Goal: Information Seeking & Learning: Learn about a topic

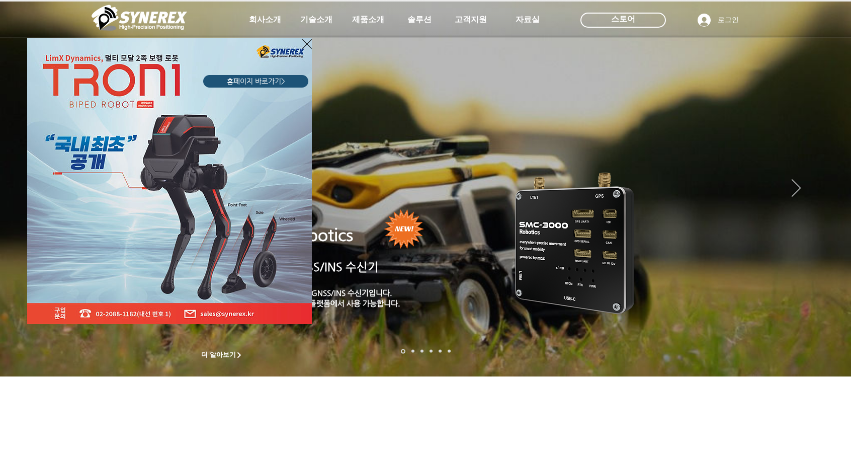
click at [307, 42] on icon "사이트로 돌아가기" at bounding box center [307, 44] width 10 height 13
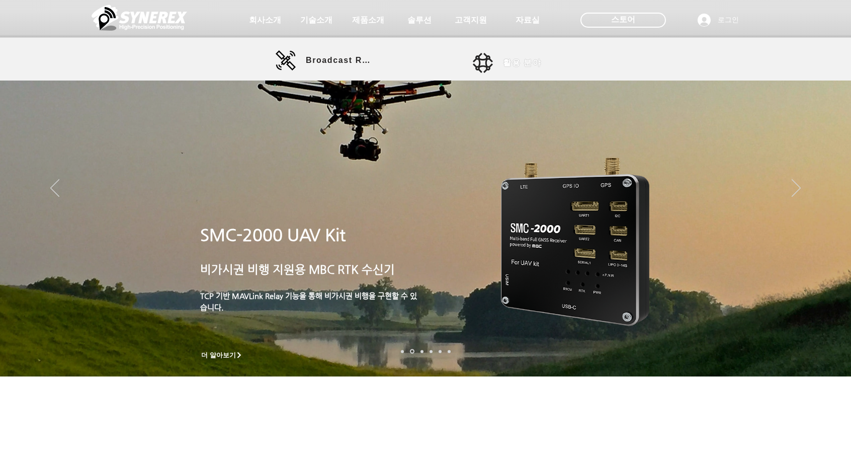
click at [518, 65] on span "활용 분야" at bounding box center [522, 63] width 38 height 11
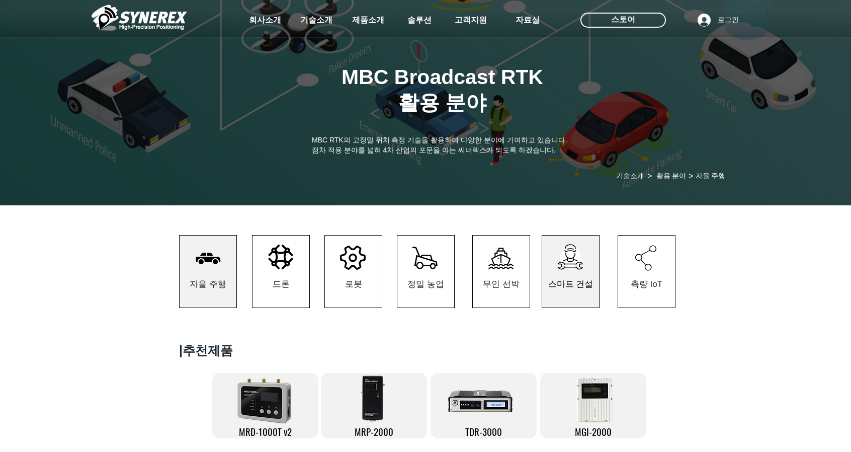
click at [577, 276] on span "스마트 건설" at bounding box center [570, 284] width 57 height 47
click at [577, 277] on span "스마트 건설" at bounding box center [570, 284] width 57 height 47
click at [576, 276] on span "스마트 건설" at bounding box center [570, 284] width 57 height 47
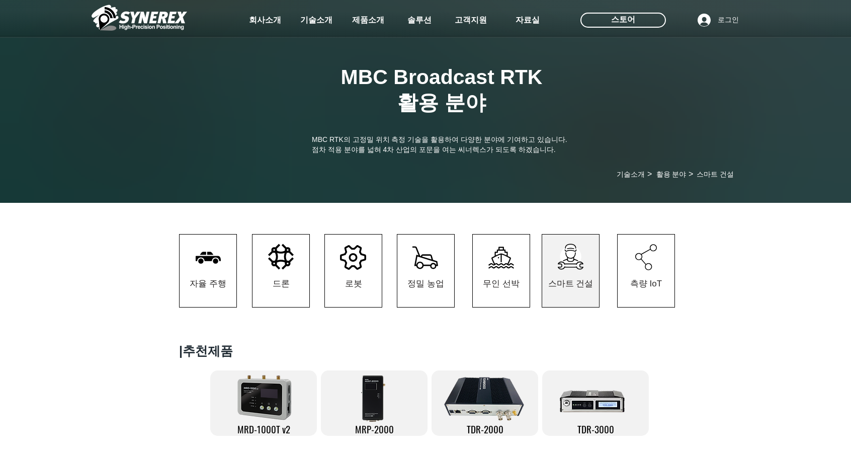
click at [568, 289] on span "스마트 건설" at bounding box center [571, 284] width 45 height 12
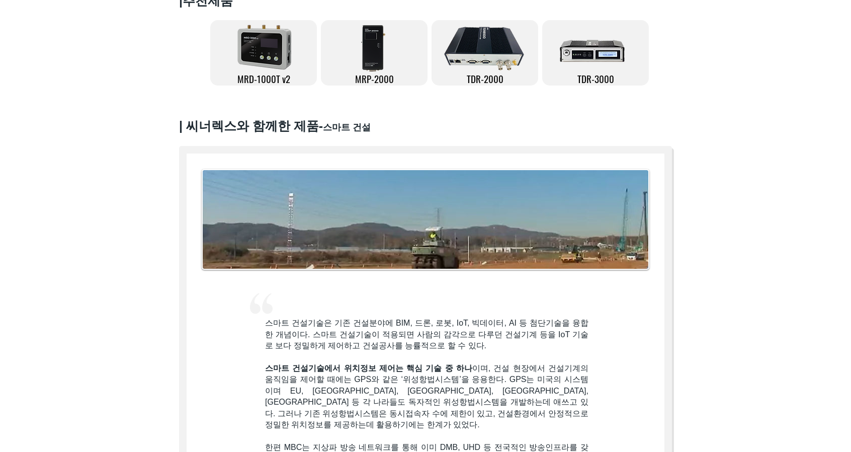
scroll to position [352, 0]
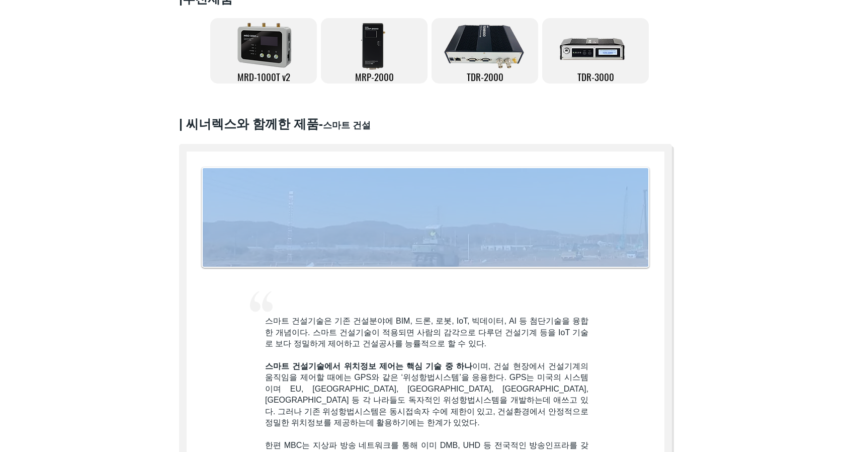
drag, startPoint x: 266, startPoint y: 324, endPoint x: 604, endPoint y: 410, distance: 348.3
click at [604, 410] on div "#comp-kzgpmqz51 svg [data-color="1"] {fill: #F2F2F2;} 스마트 건설기술은 기존 건설분야에 BIM, 드…" at bounding box center [425, 408] width 493 height 529
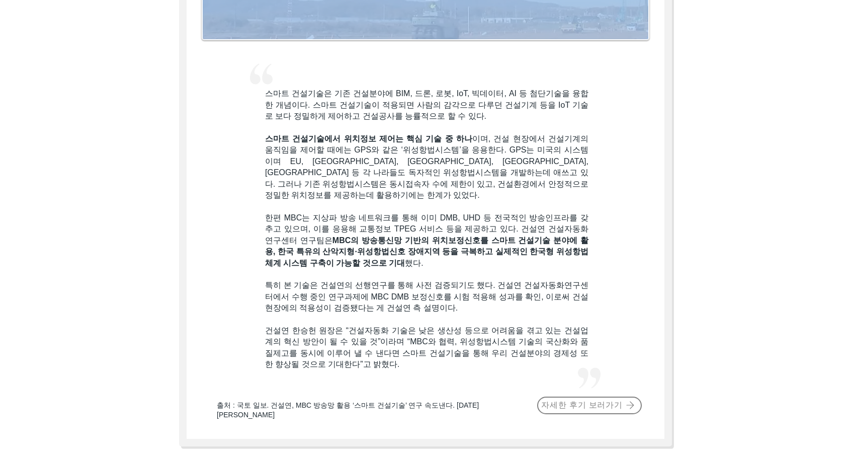
scroll to position [604, 0]
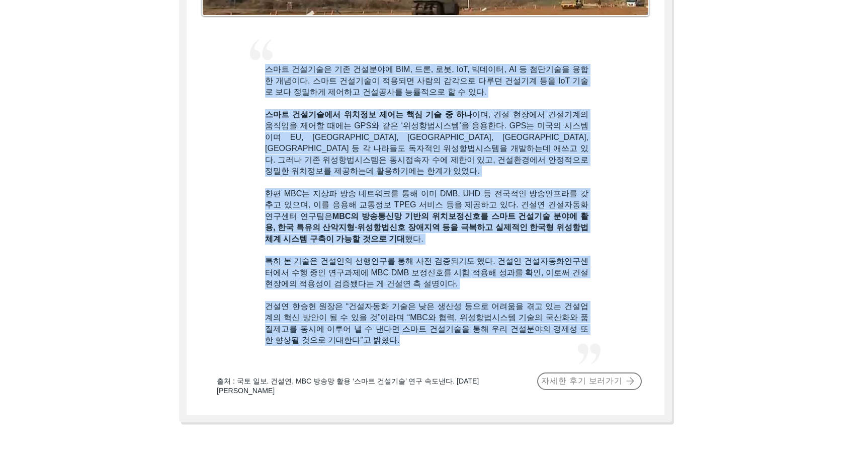
drag, startPoint x: 412, startPoint y: 333, endPoint x: 266, endPoint y: 76, distance: 295.7
click at [266, 76] on div "스마트 건설기술은 기존 건설분야에 BIM, 드론, 로봇, IoT, 빅데이터, AI 등 첨단기술을 융합한 개념이다. 스마트 건설기술이 적용되면 …" at bounding box center [427, 205] width 324 height 282
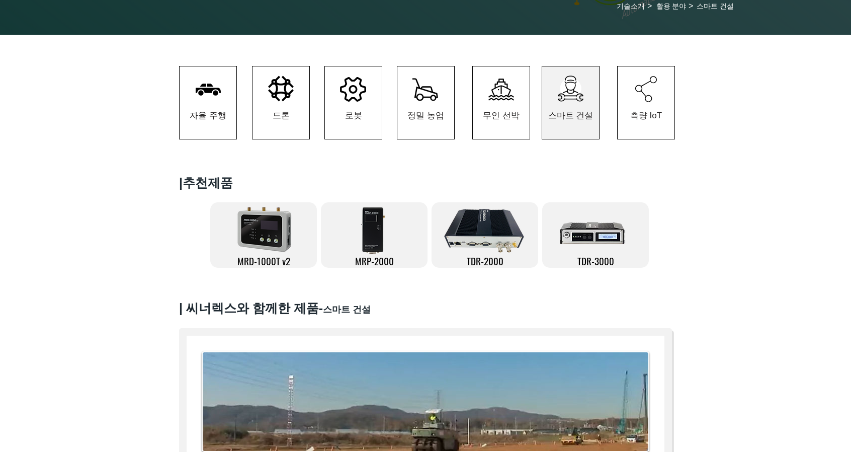
scroll to position [0, 0]
